Goal: Register for event/course

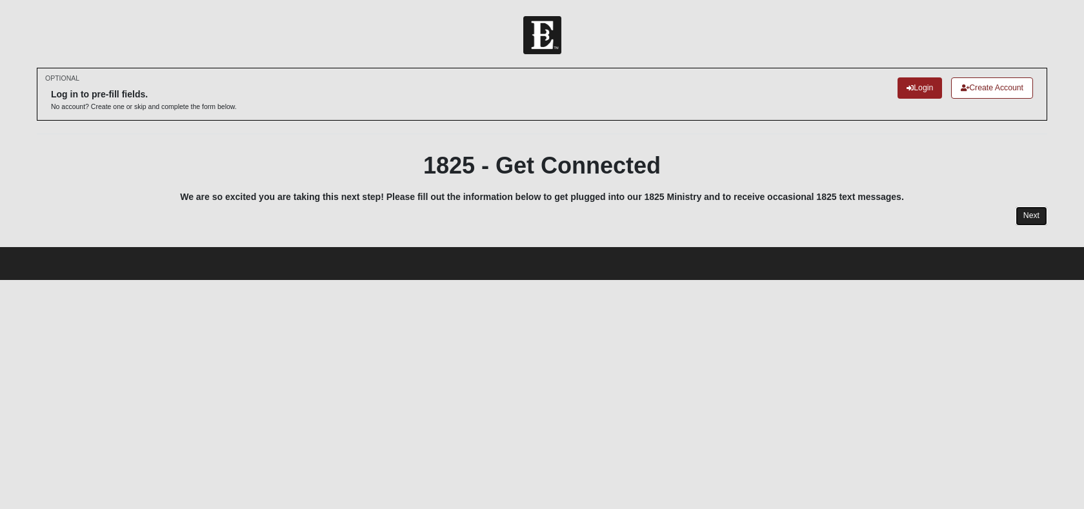
click at [1040, 212] on link "Next" at bounding box center [1031, 215] width 32 height 19
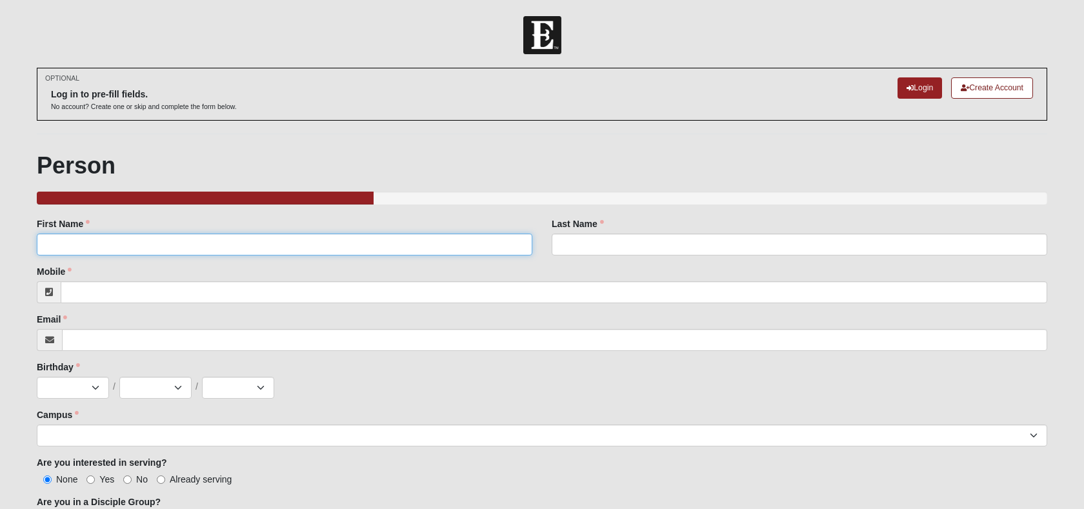
click at [89, 244] on input "First Name" at bounding box center [284, 244] width 495 height 22
type input "[PERSON_NAME]"
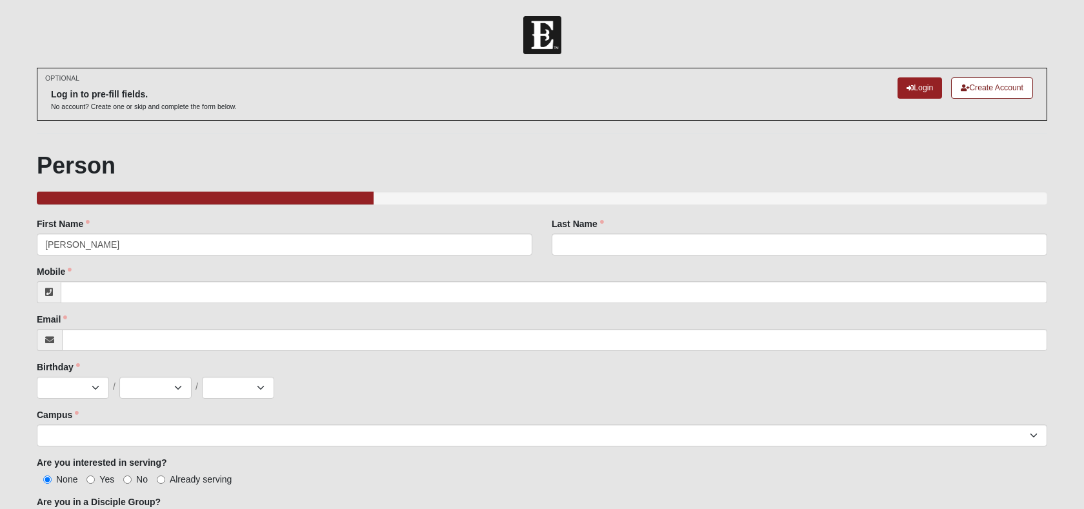
type input "[PERSON_NAME]"
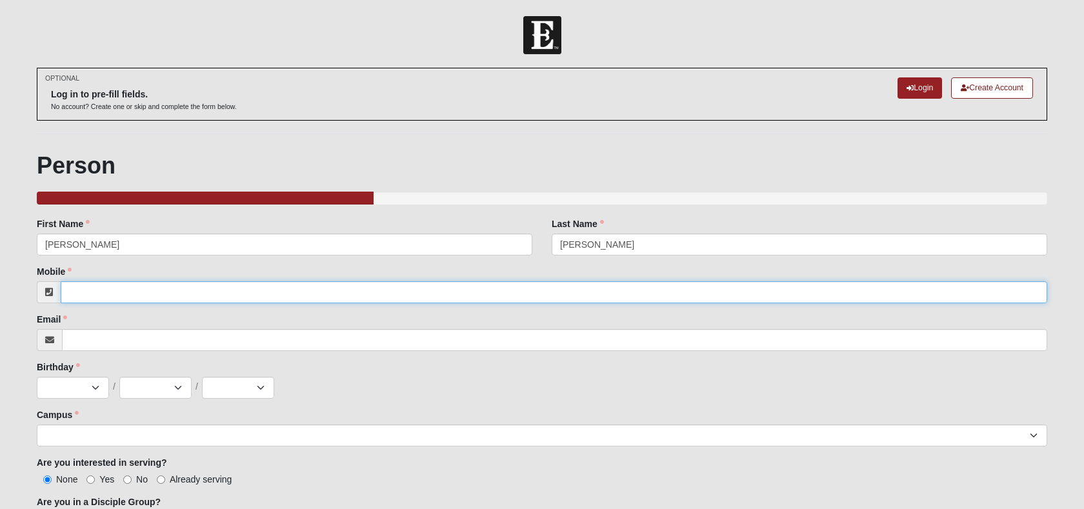
type input "9045057728"
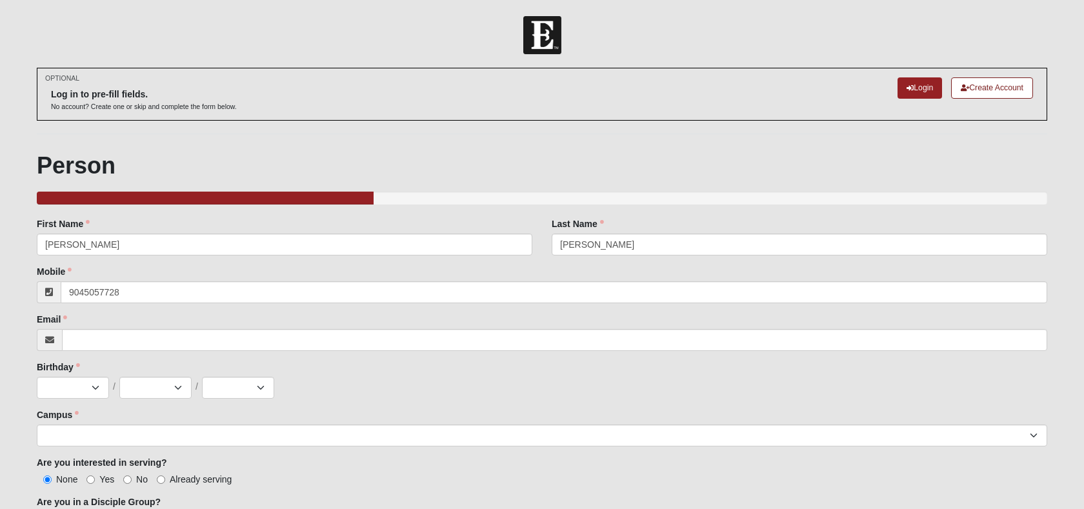
type input "[EMAIL_ADDRESS][DOMAIN_NAME]"
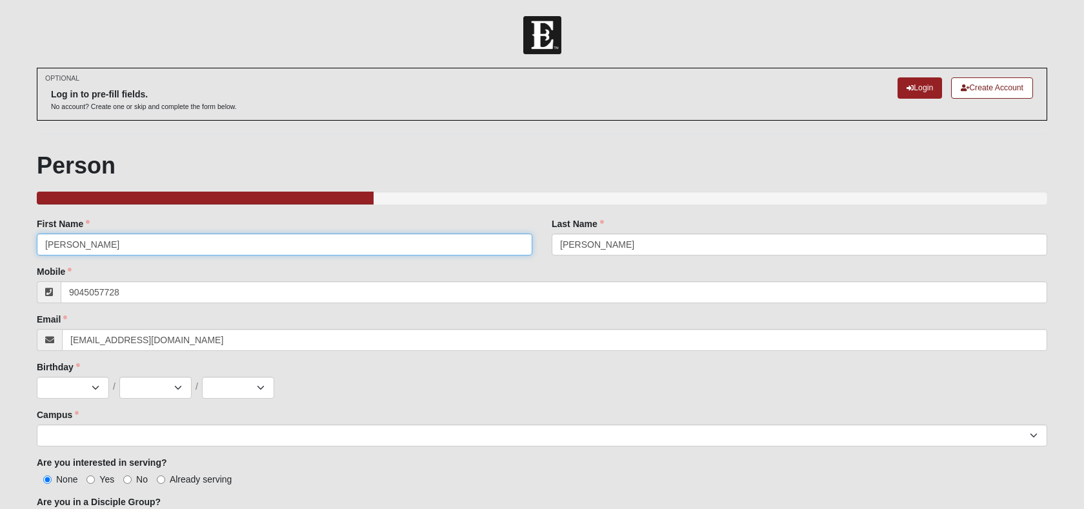
type input "[PHONE_NUMBER]"
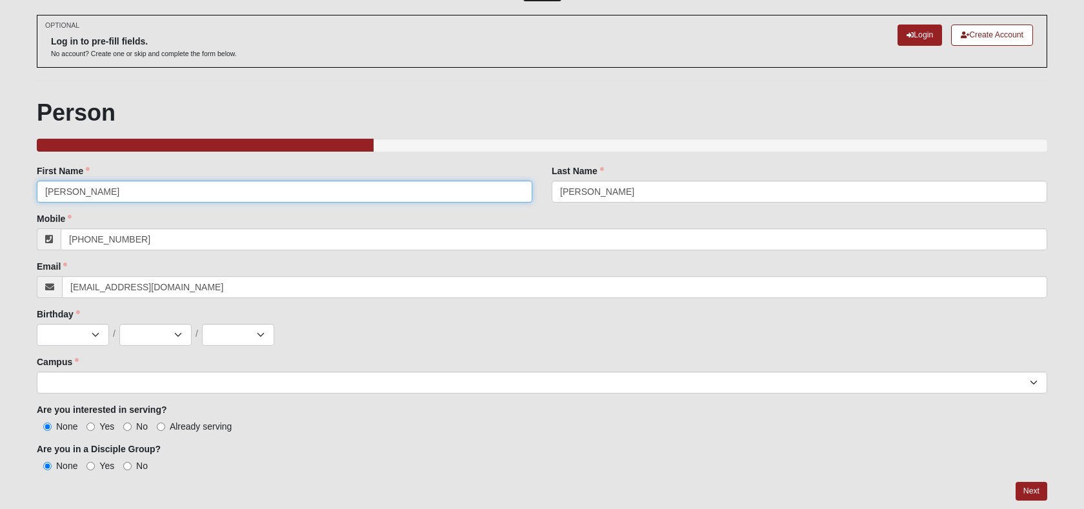
scroll to position [61, 0]
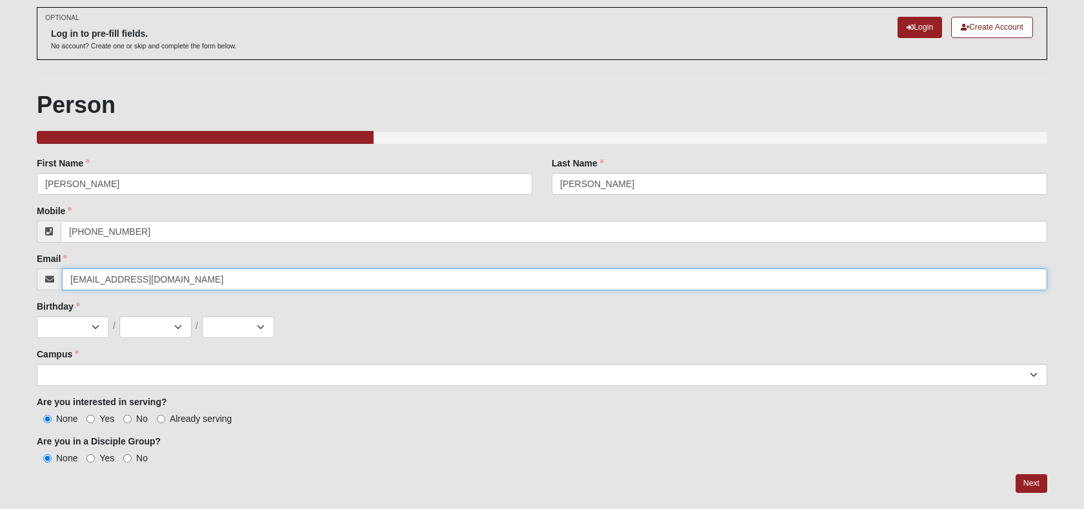
drag, startPoint x: 161, startPoint y: 281, endPoint x: 68, endPoint y: 280, distance: 92.9
click at [68, 280] on input "[EMAIL_ADDRESS][DOMAIN_NAME]" at bounding box center [554, 279] width 985 height 22
type input "[EMAIL_ADDRESS][DOMAIN_NAME]"
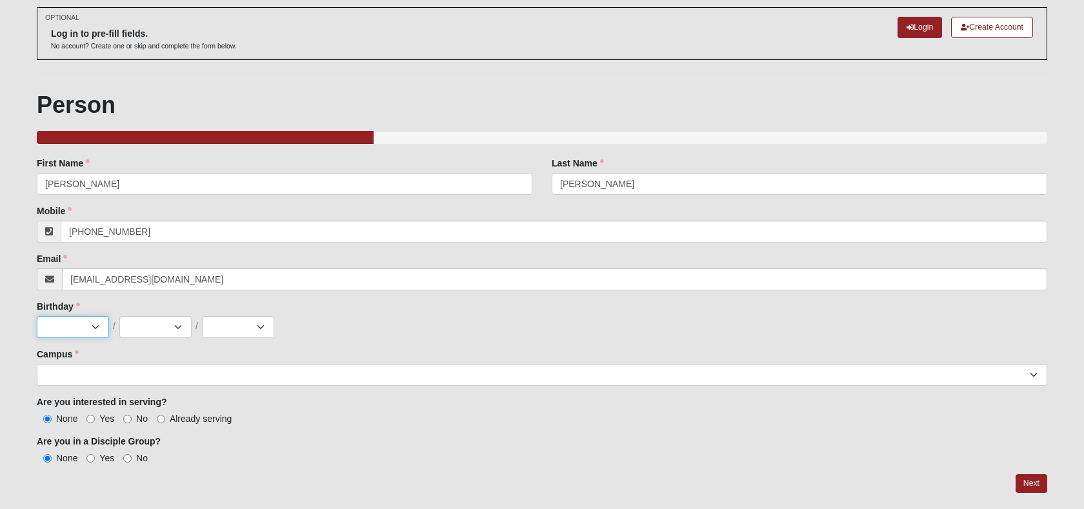
click at [98, 325] on select "Jan Feb Mar Apr May Jun [DATE] Aug Sep Oct Nov Dec" at bounding box center [73, 327] width 72 height 22
select select "12"
click at [37, 316] on select "Jan Feb Mar Apr May Jun [DATE] Aug Sep Oct Nov Dec" at bounding box center [73, 327] width 72 height 22
click at [178, 328] on select "1 2 3 4 5 6 7 8 9 10 11 12 13 14 15 16 17 18 19 20 21 22 23 24 25 26 27 28 29 3…" at bounding box center [155, 327] width 72 height 22
select select "5"
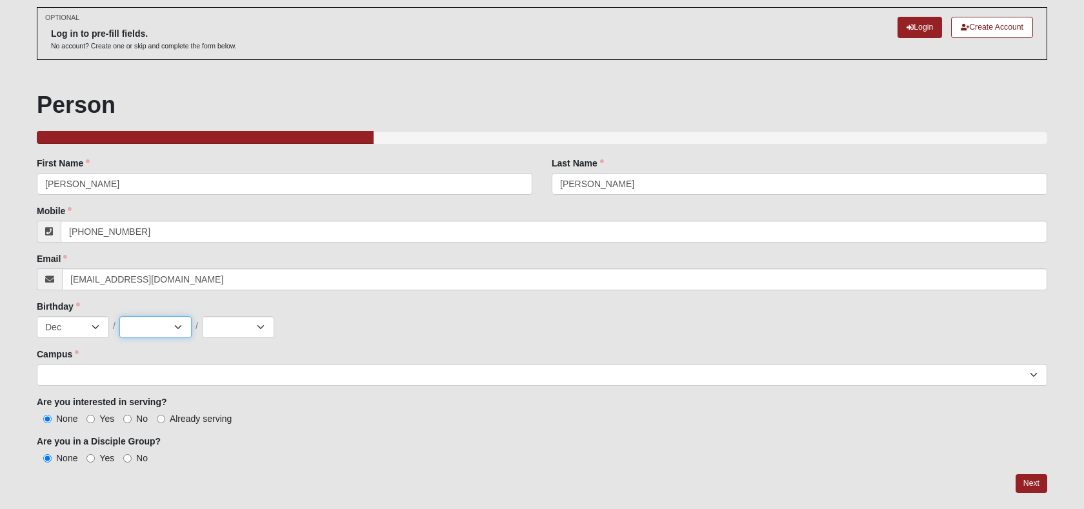
click at [119, 316] on select "1 2 3 4 5 6 7 8 9 10 11 12 13 14 15 16 17 18 19 20 21 22 23 24 25 26 27 28 29 3…" at bounding box center [155, 327] width 72 height 22
click at [235, 330] on select "2025 2024 2023 2022 2021 2020 2019 2018 2017 2016 2015 2014 2013 2012 2011 2010…" at bounding box center [238, 327] width 72 height 22
select select "2000"
click at [202, 316] on select "2025 2024 2023 2022 2021 2020 2019 2018 2017 2016 2015 2014 2013 2012 2011 2010…" at bounding box center [238, 327] width 72 height 22
click at [74, 371] on select "Arlington Baymeadows Eleven22 Online [PERSON_NAME][GEOGRAPHIC_DATA] Jesup [GEOG…" at bounding box center [542, 375] width 1010 height 22
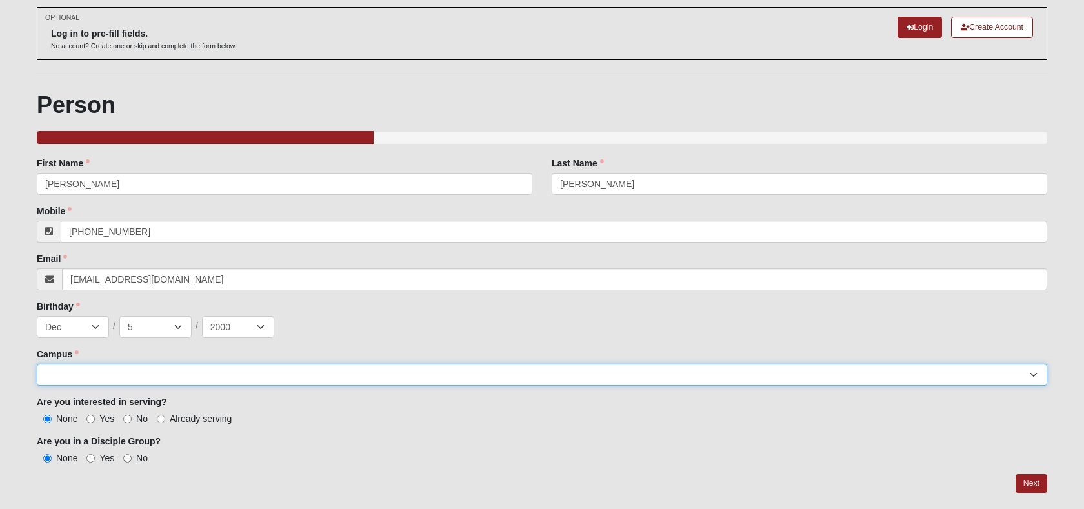
select select "14"
click at [37, 364] on select "Arlington Baymeadows Eleven22 Online [PERSON_NAME][GEOGRAPHIC_DATA] Jesup [GEOG…" at bounding box center [542, 375] width 1010 height 22
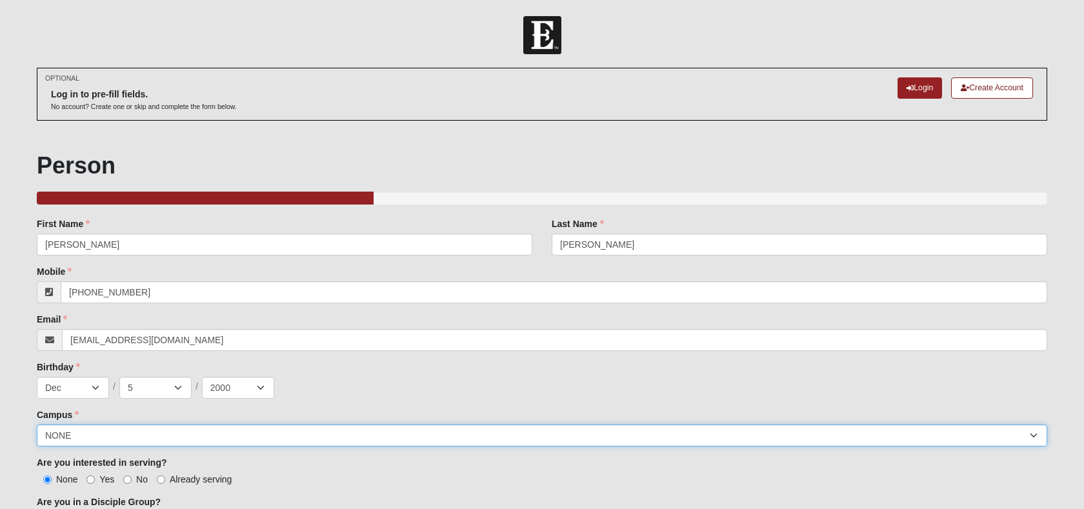
scroll to position [99, 0]
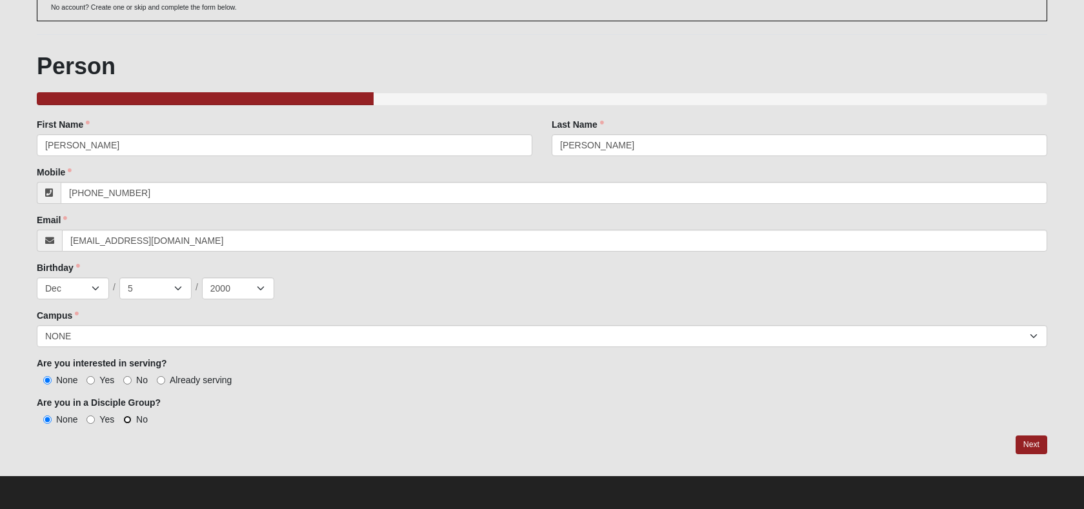
click at [124, 421] on input "No" at bounding box center [127, 419] width 8 height 8
radio input "true"
click at [1037, 441] on link "Next" at bounding box center [1031, 444] width 32 height 19
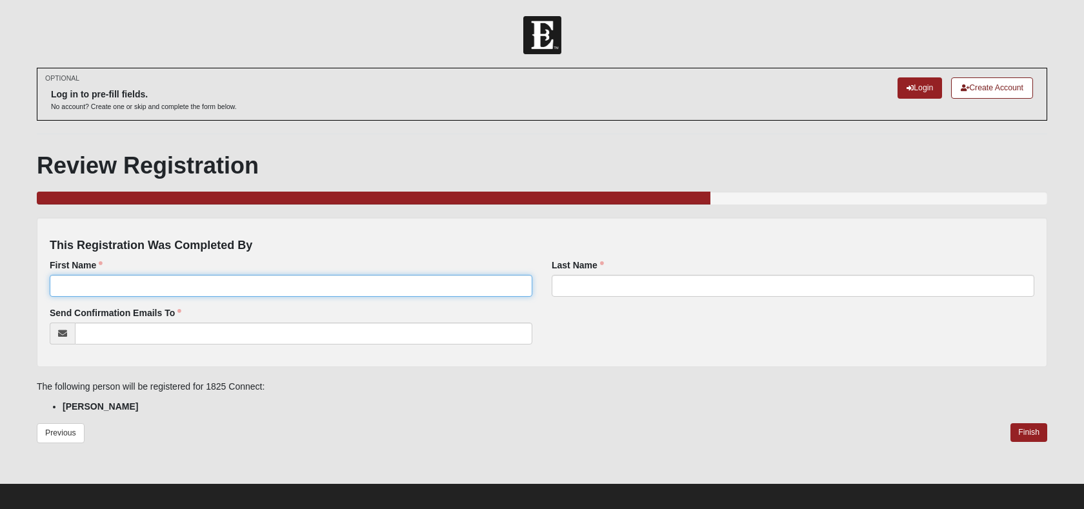
click at [95, 290] on input "First Name" at bounding box center [291, 286] width 482 height 22
type input "[PERSON_NAME]"
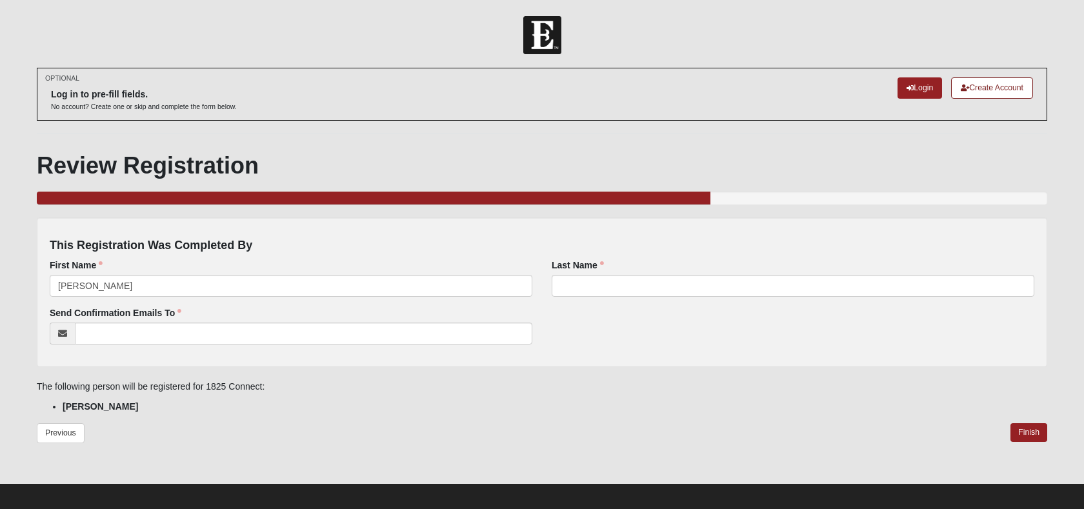
type input "[PERSON_NAME]"
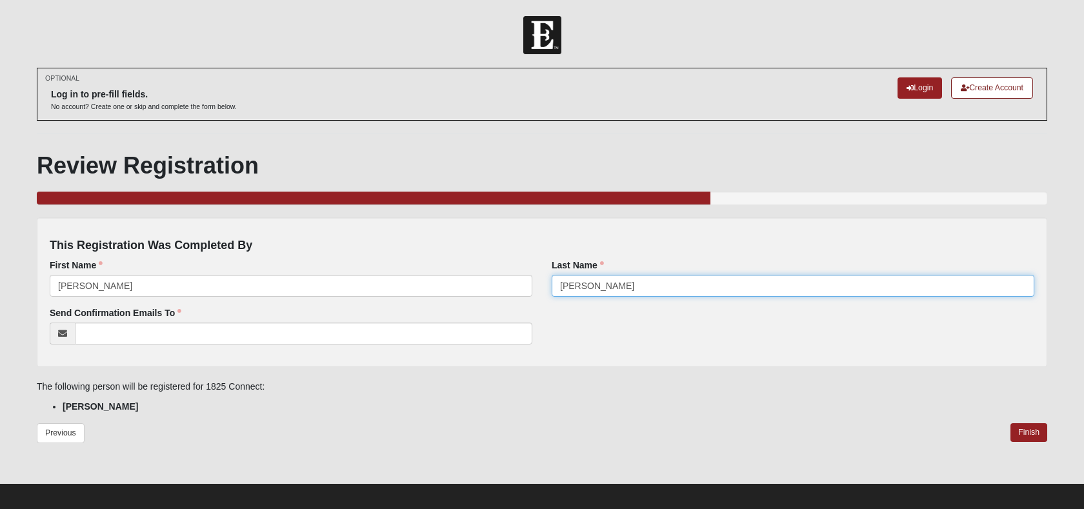
type input "[EMAIL_ADDRESS][DOMAIN_NAME]"
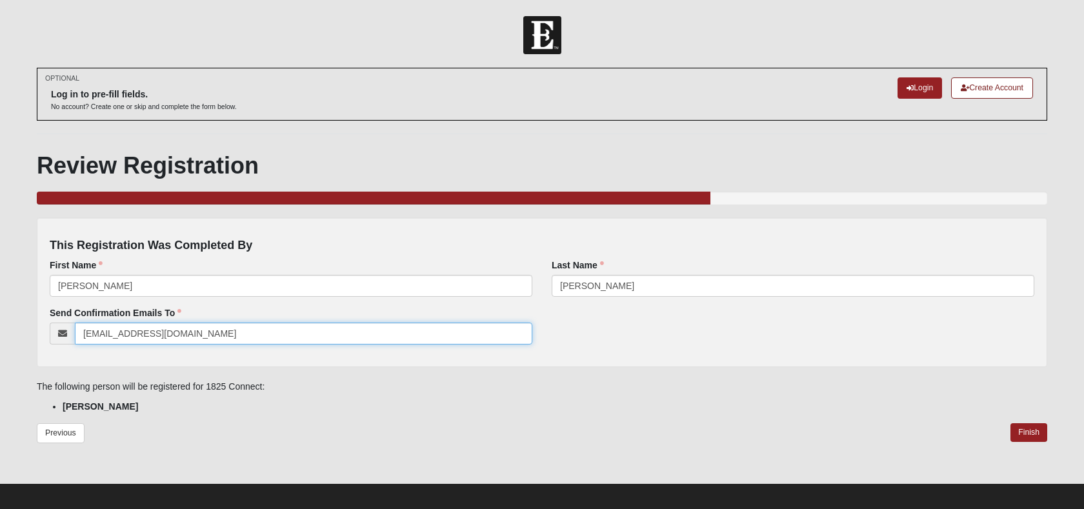
drag, startPoint x: 173, startPoint y: 334, endPoint x: 74, endPoint y: 335, distance: 100.0
click at [74, 335] on div "[EMAIL_ADDRESS][DOMAIN_NAME]" at bounding box center [291, 333] width 482 height 22
type input "[EMAIL_ADDRESS][DOMAIN_NAME]"
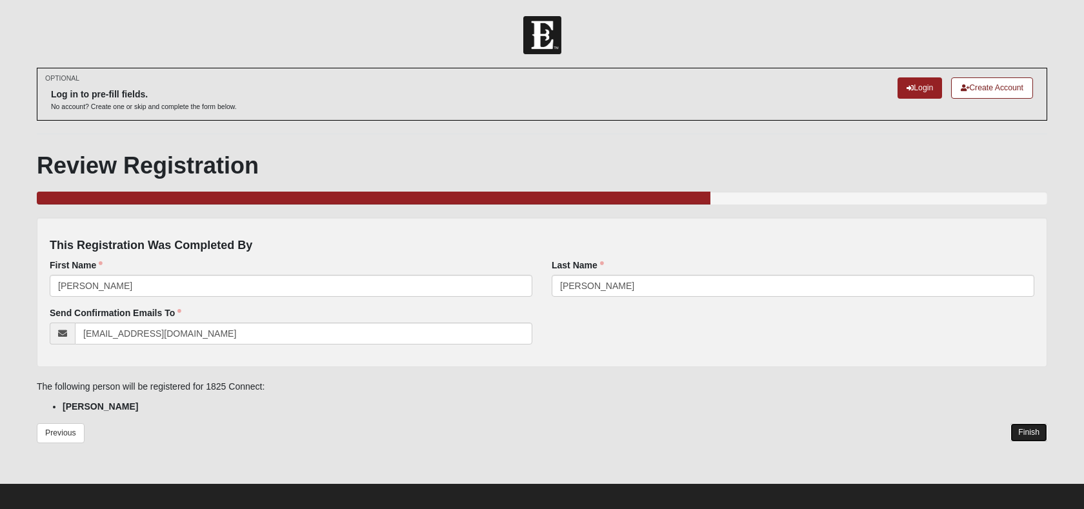
click at [1029, 433] on link "Finish" at bounding box center [1028, 432] width 37 height 19
